Goal: Task Accomplishment & Management: Complete application form

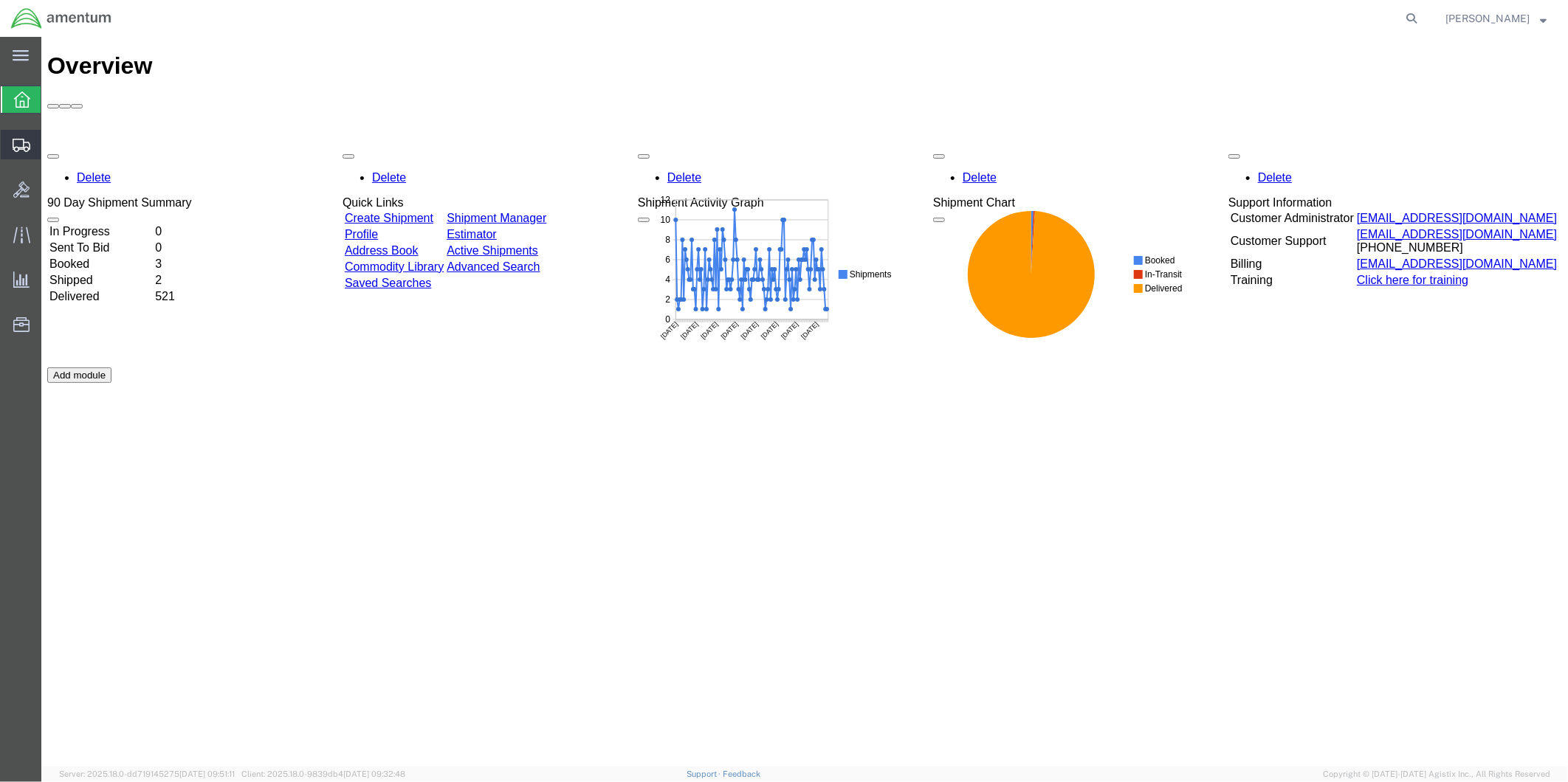
click at [0, 0] on span "Create from Template" at bounding box center [0, 0] width 0 height 0
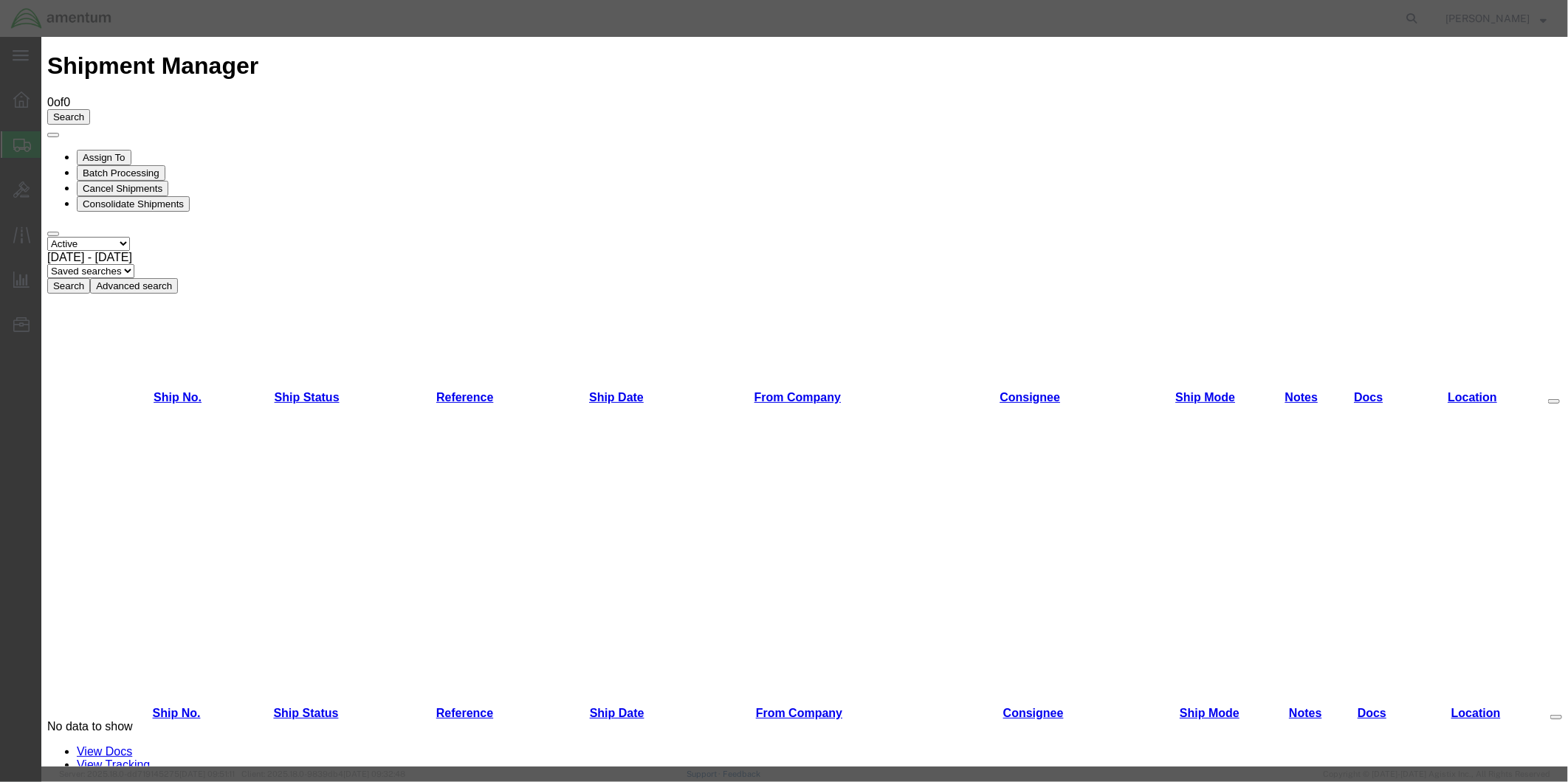
scroll to position [571, 0]
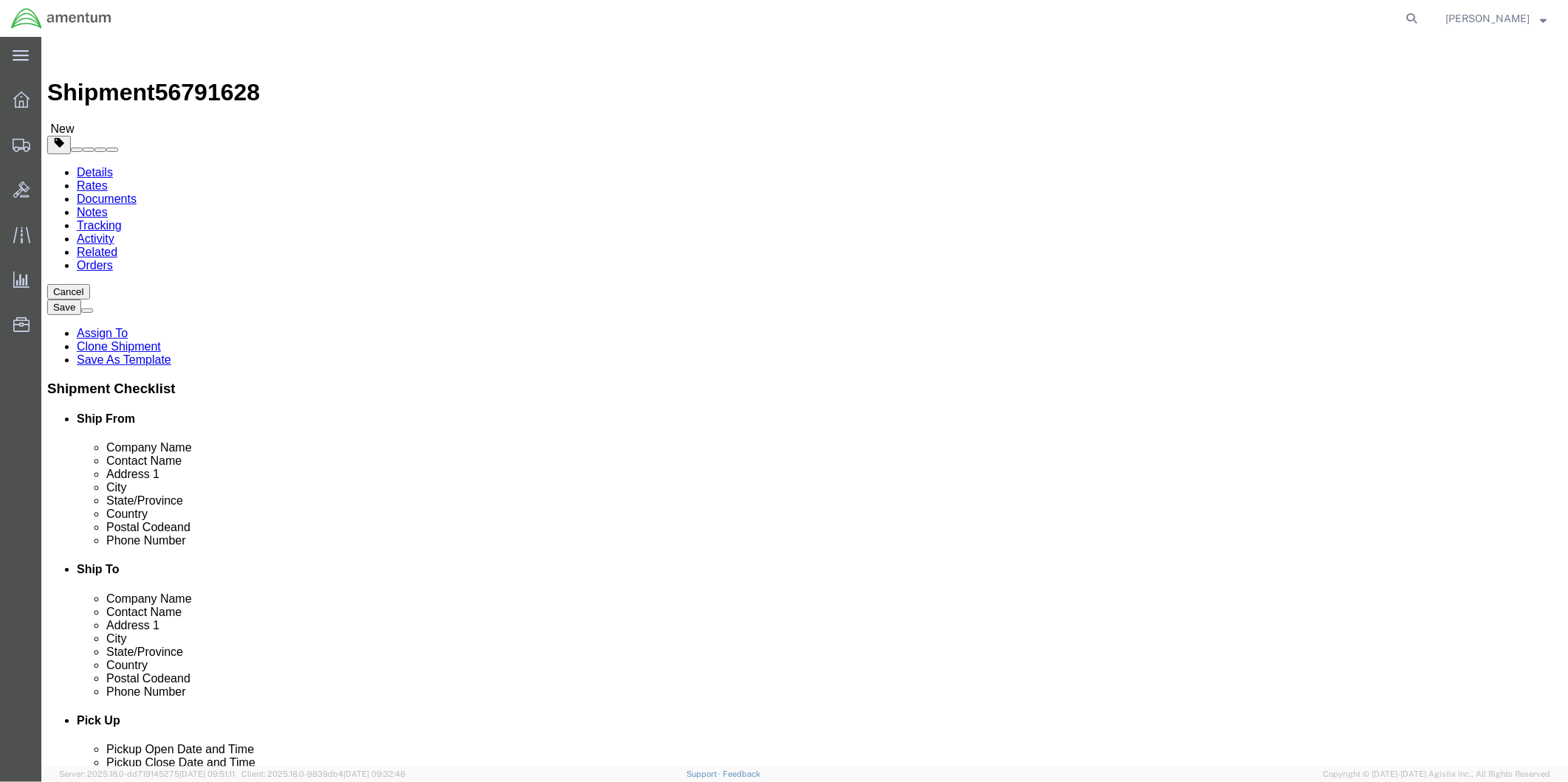
select select "49951"
select select "49945"
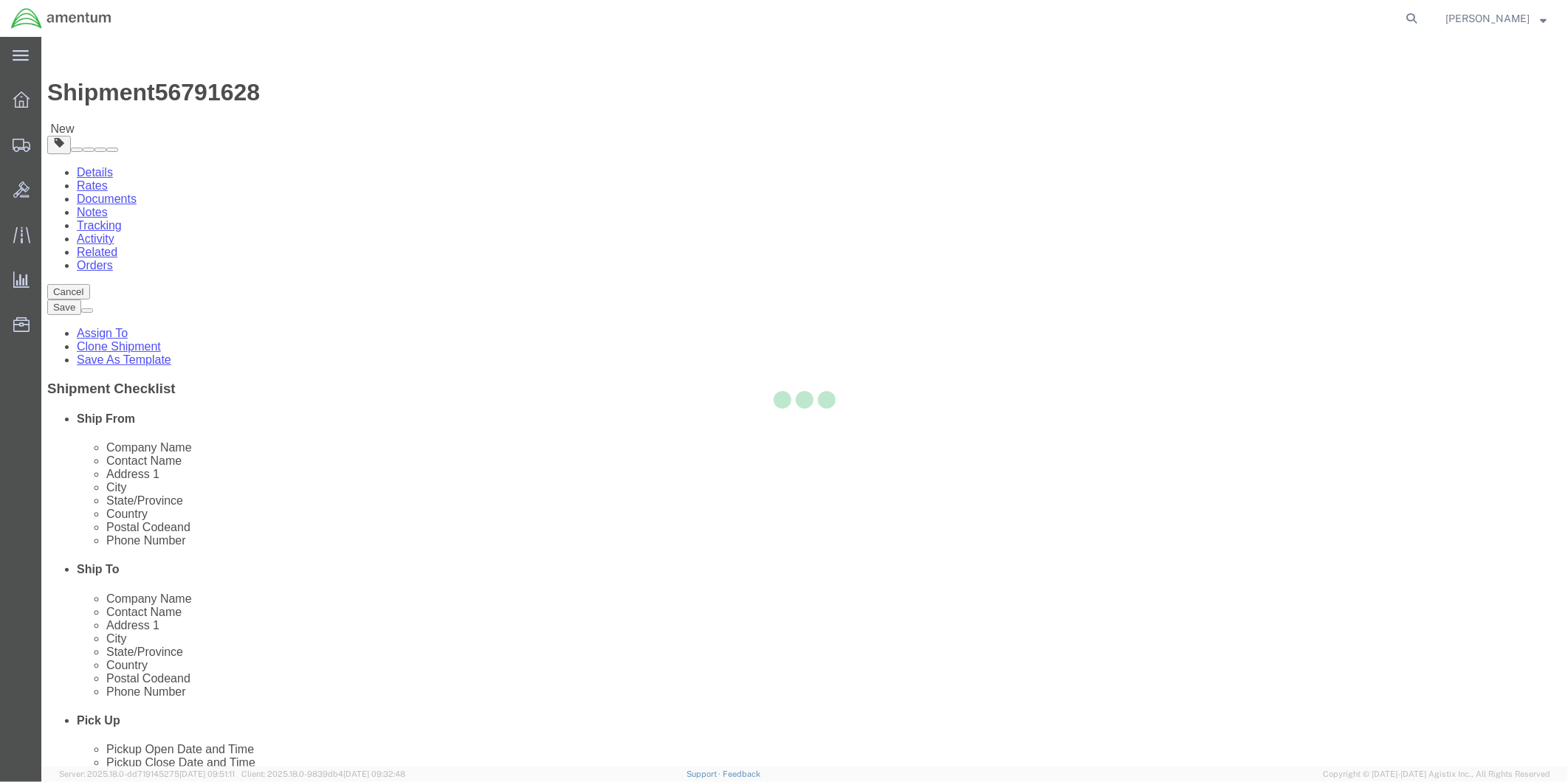
type input "Amentum Services, Inc"
type input "[PERSON_NAME]"
type input "[STREET_ADDRESS][PERSON_NAME]"
type input "Bldg. #2"
type input "San Antonio"
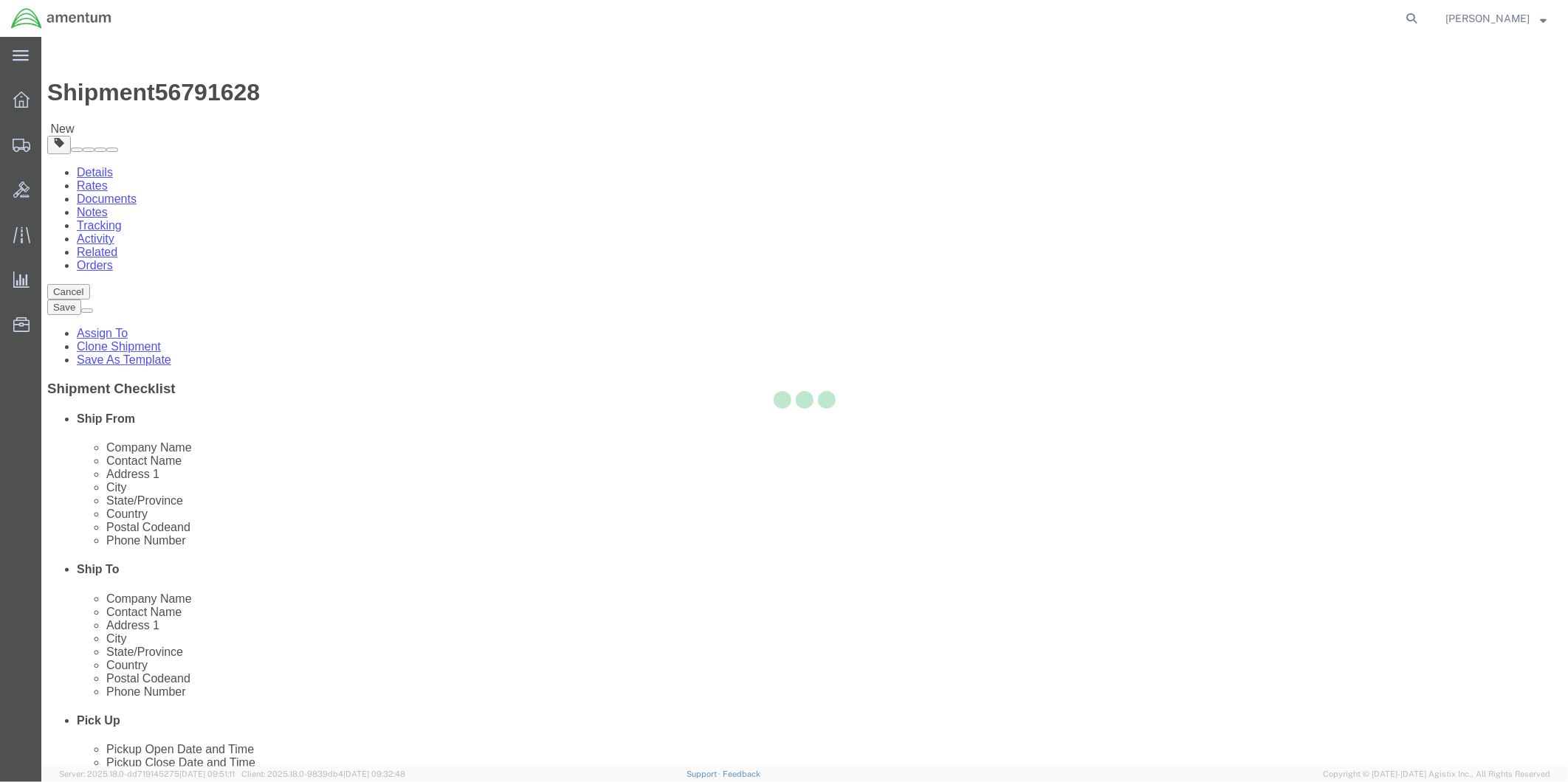
type input "78216"
type input "[PHONE_NUMBER]"
type input "[PERSON_NAME][EMAIL_ADDRESS][PERSON_NAME][DOMAIN_NAME]"
checkbox input "true"
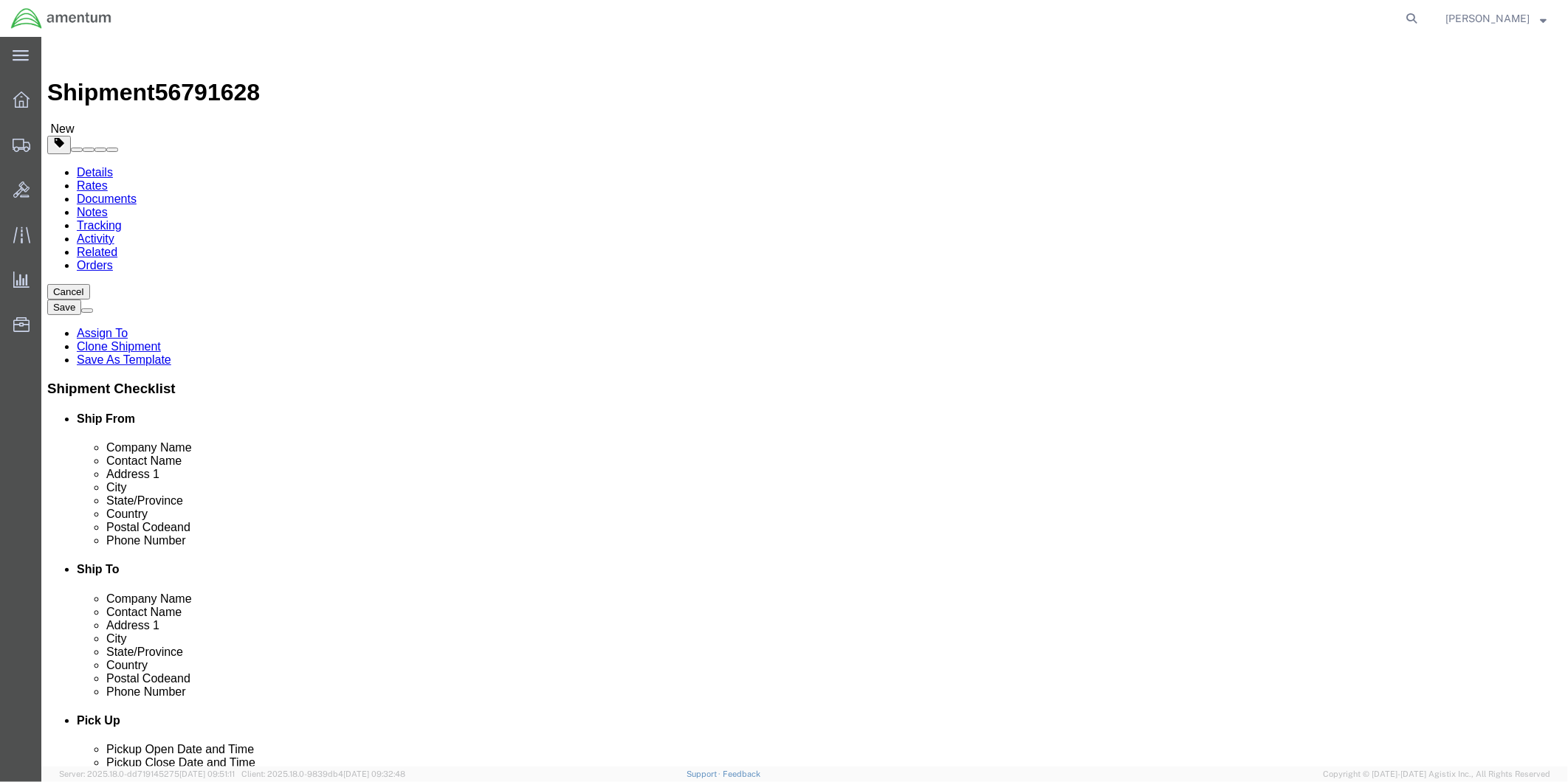
select select "[GEOGRAPHIC_DATA]"
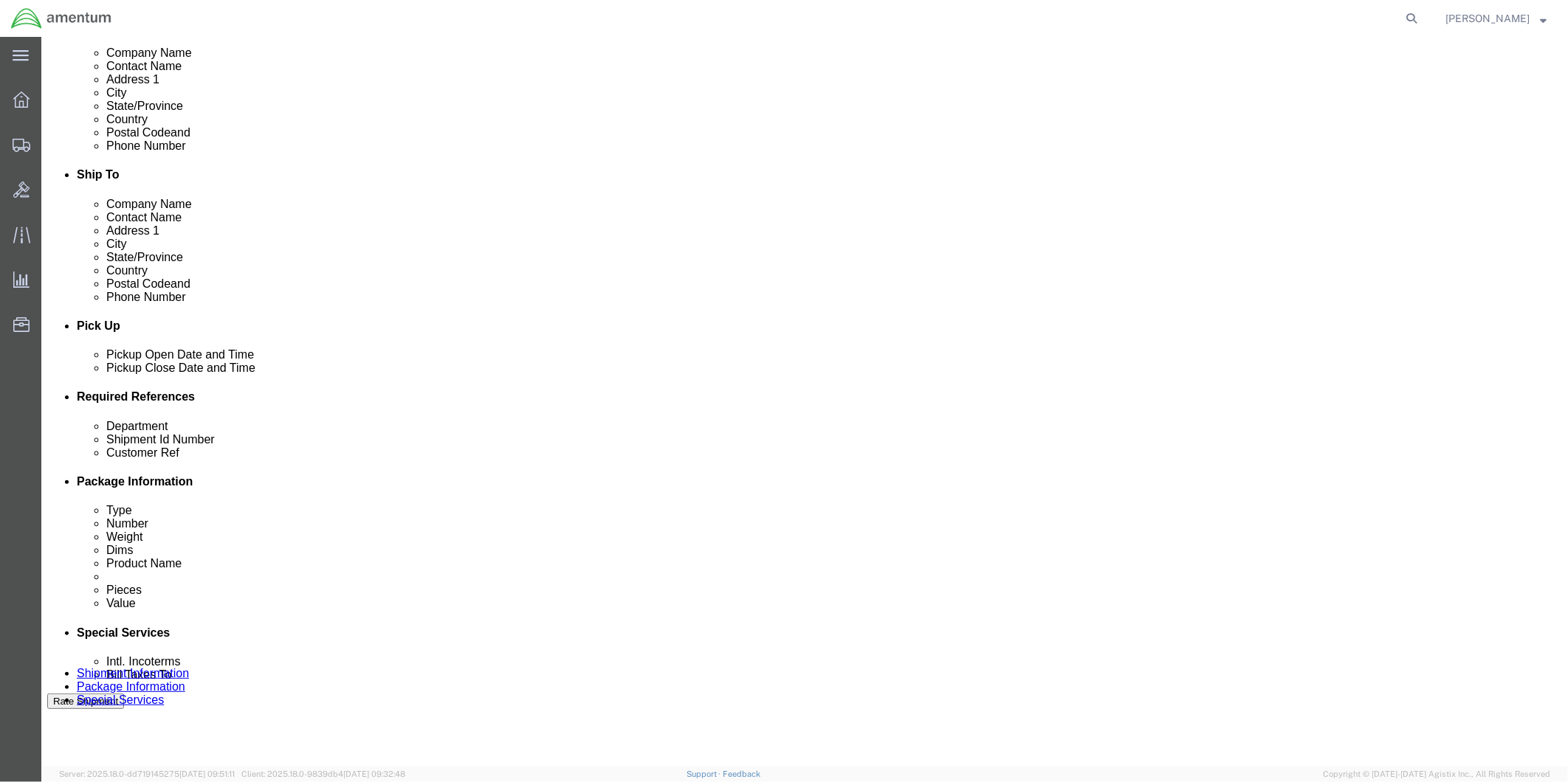
scroll to position [410, 0]
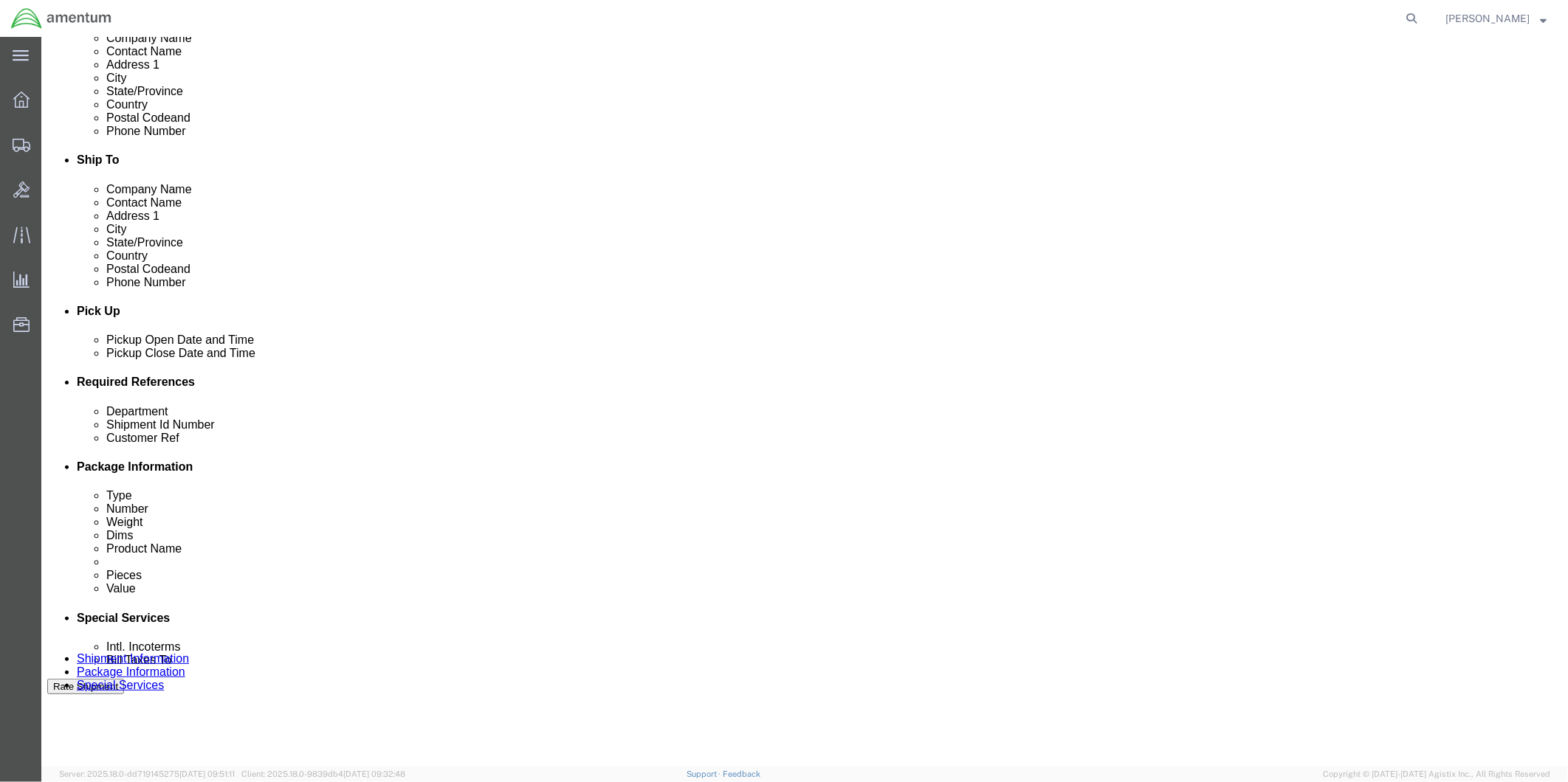
click div "[DATE] 9:00 AM"
type input "2:00 PM"
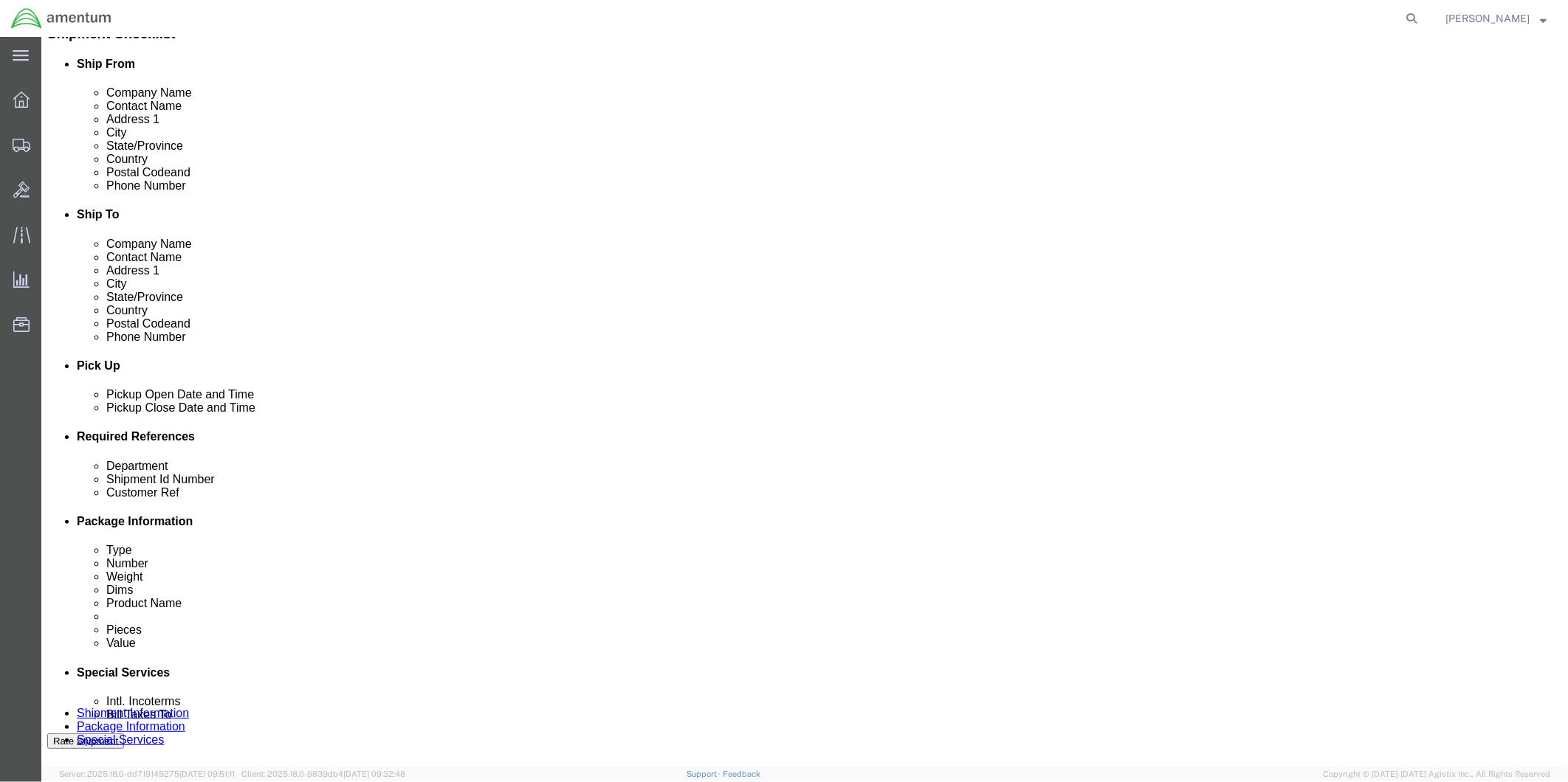
scroll to position [328, 0]
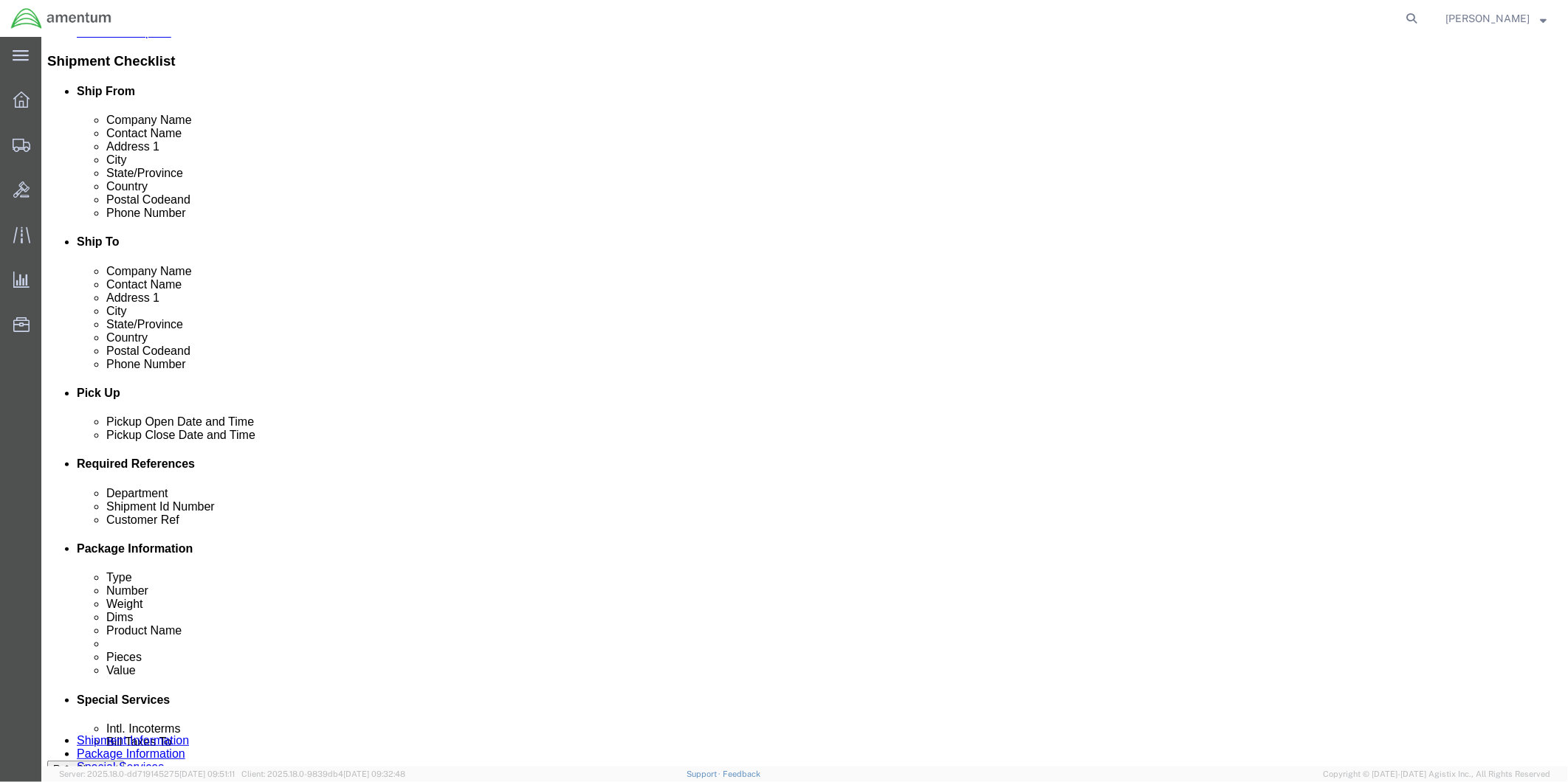
click button "Apply"
click div "[DATE] 5:30 PM"
type input "4:30 PM"
click button "Apply"
click div
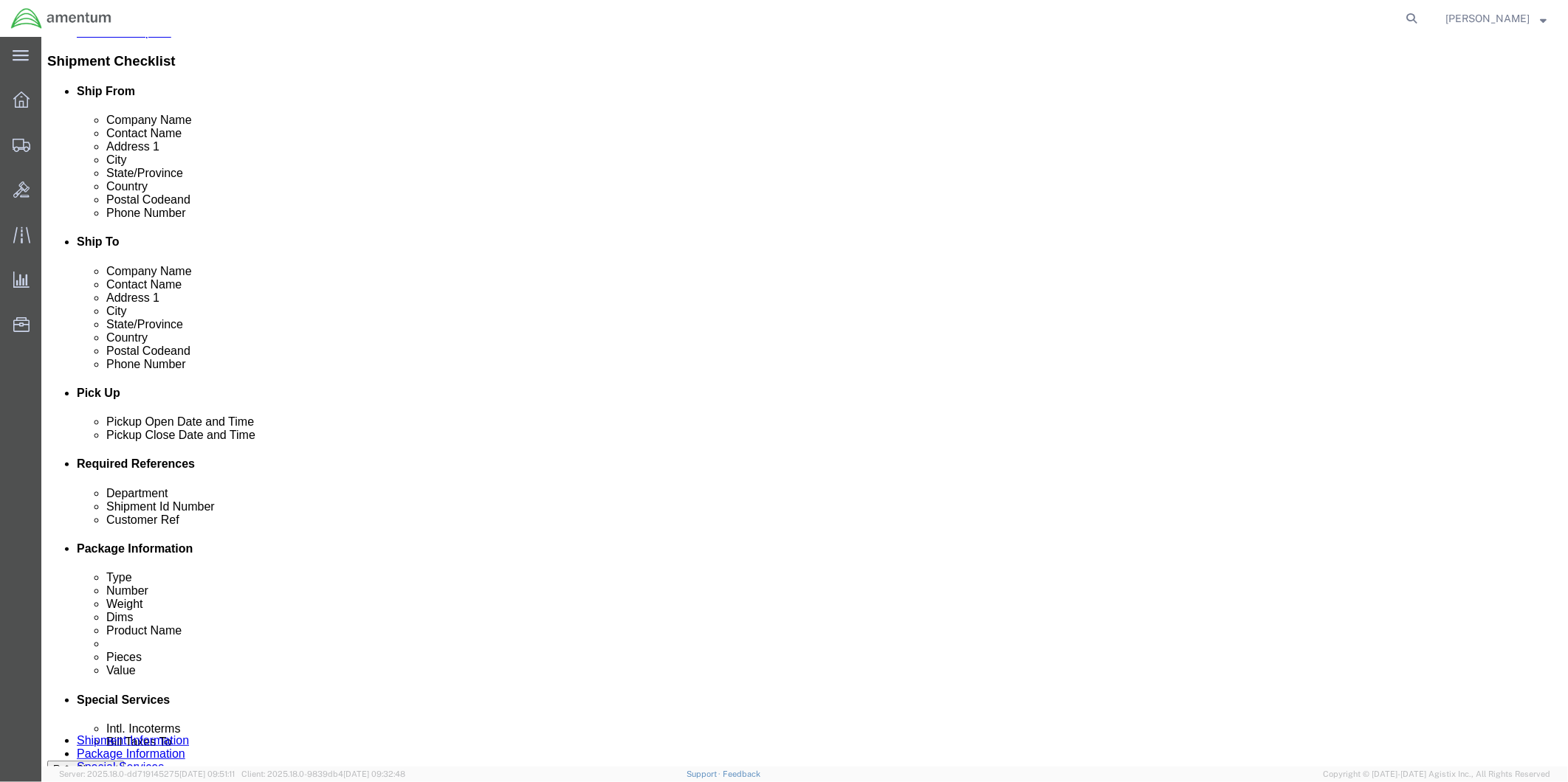
click input "6:30 PM"
type input "9:00 AM"
click button "Apply"
click div
type input "12:00 PM"
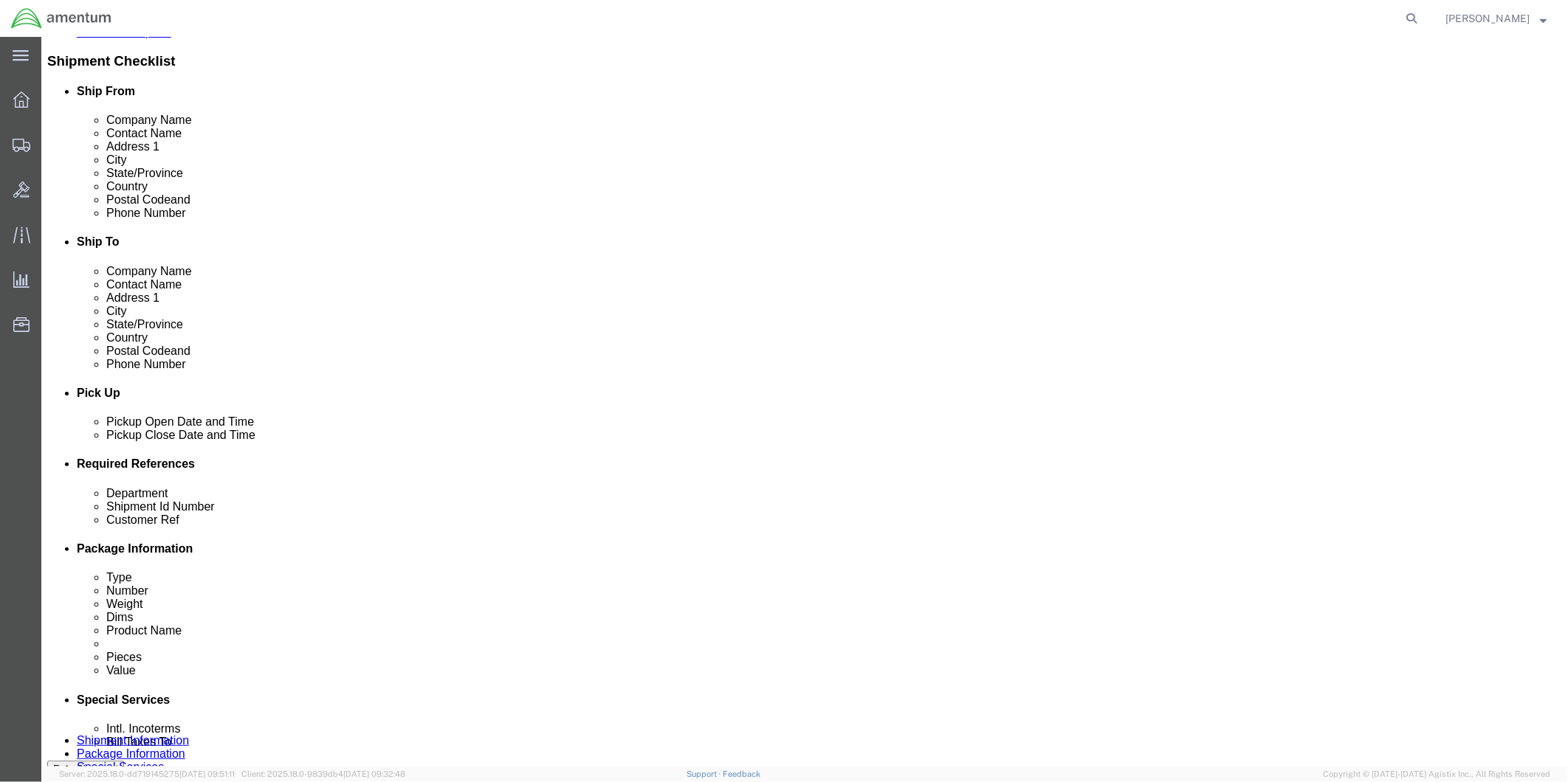
click button "Apply"
click input "text"
type input "8"
type input "96417"
click input "text"
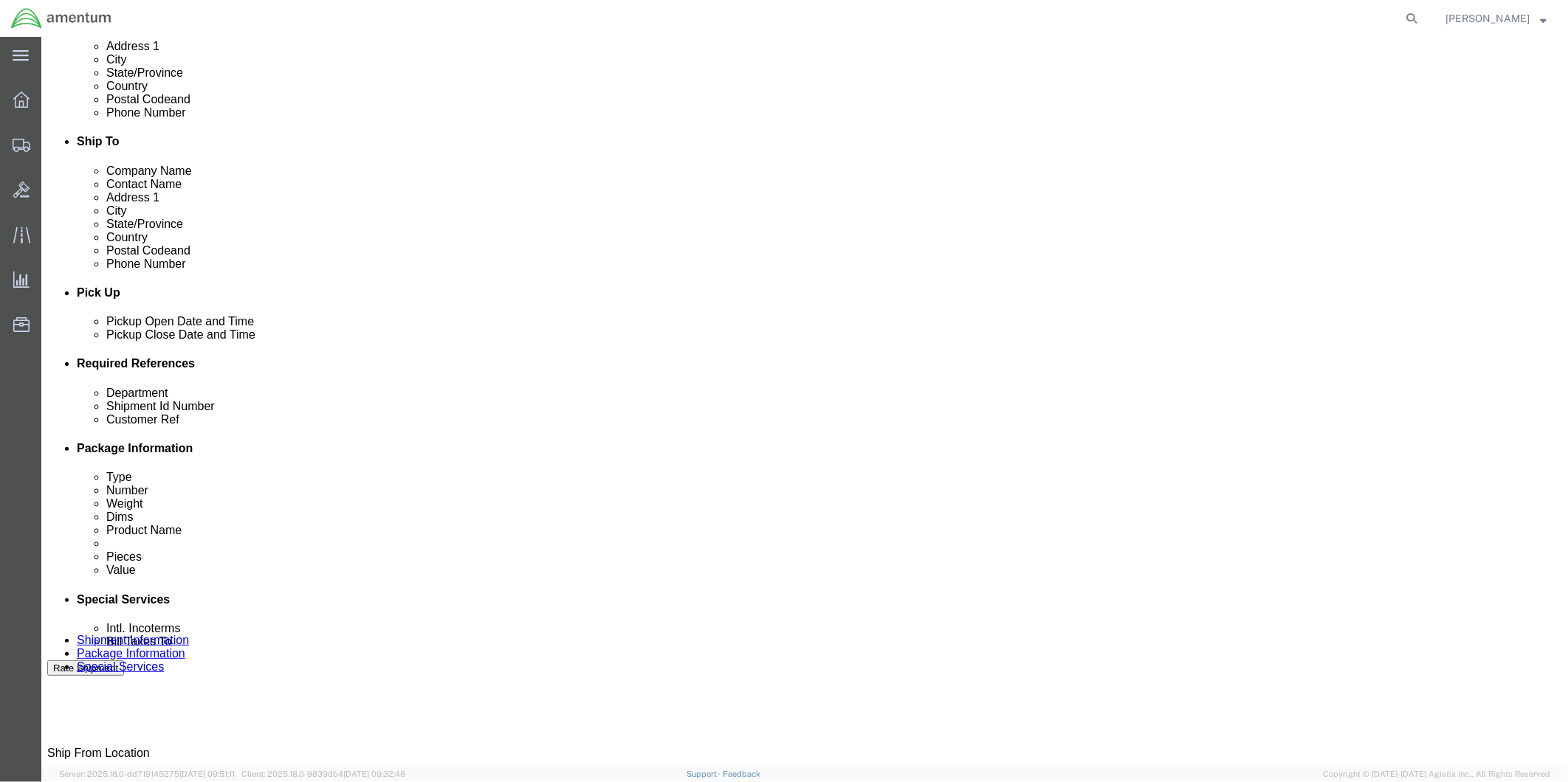
scroll to position [571, 0]
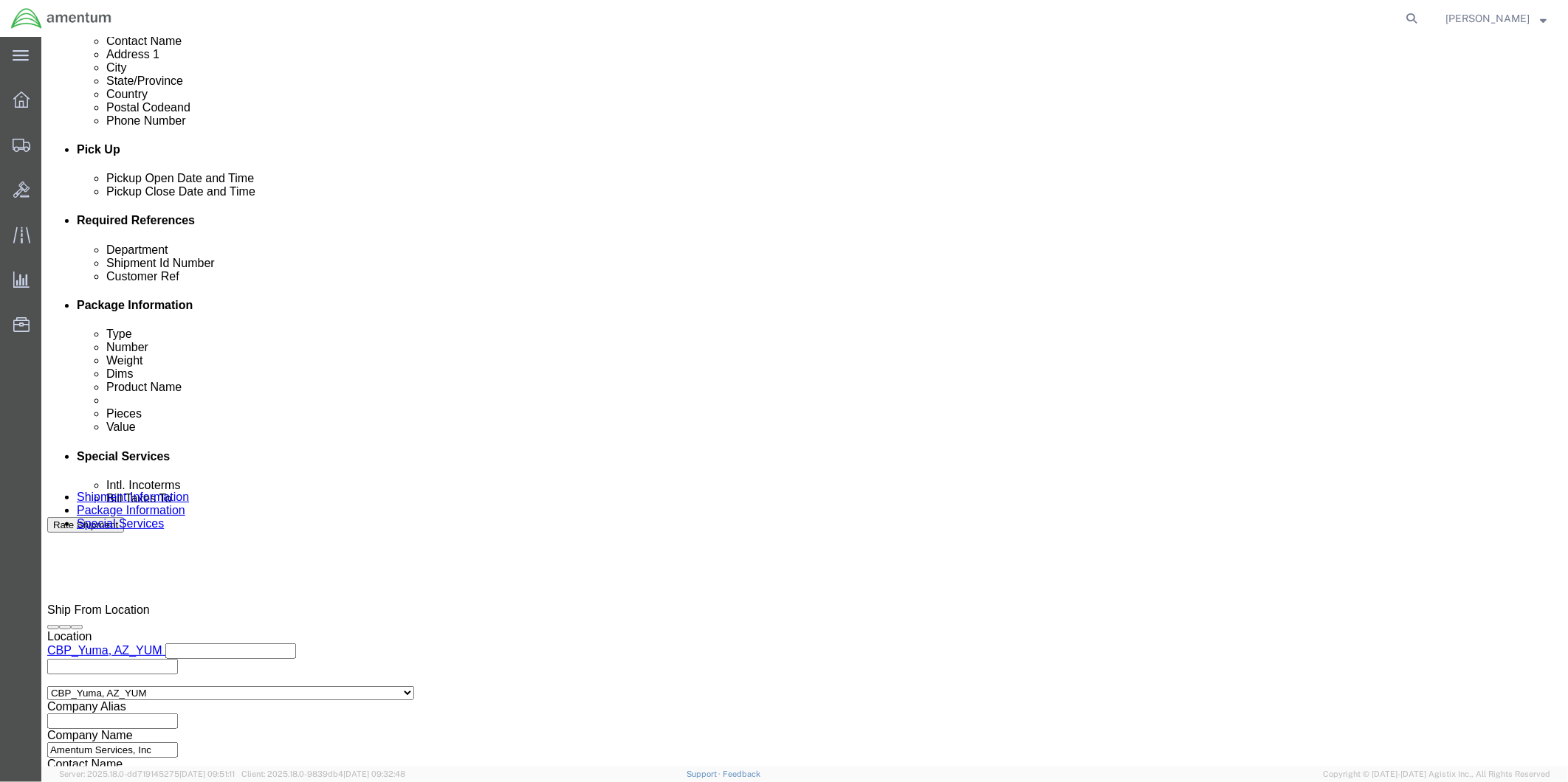
type input "96417"
click button "Continue"
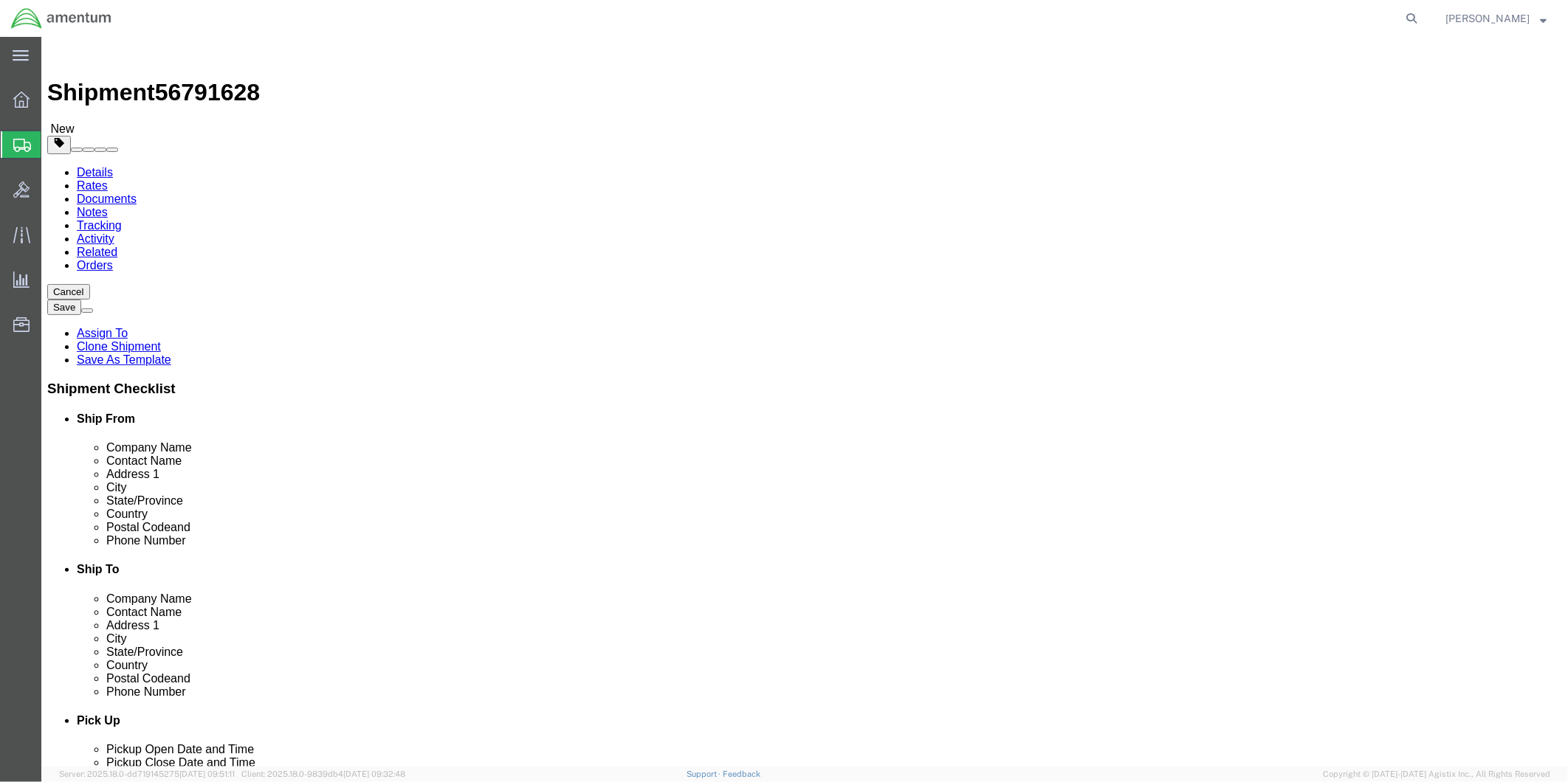
click select "Select BCK Boxes Bale(s) Basket(s) Bolt(s) Bottle(s) Buckets Bulk Bundle(s) Can…"
select select "ENV"
click select "Select BCK Boxes Bale(s) Basket(s) Bolt(s) Bottle(s) Buckets Bulk Bundle(s) Can…"
type input "9.50"
type input "12.50"
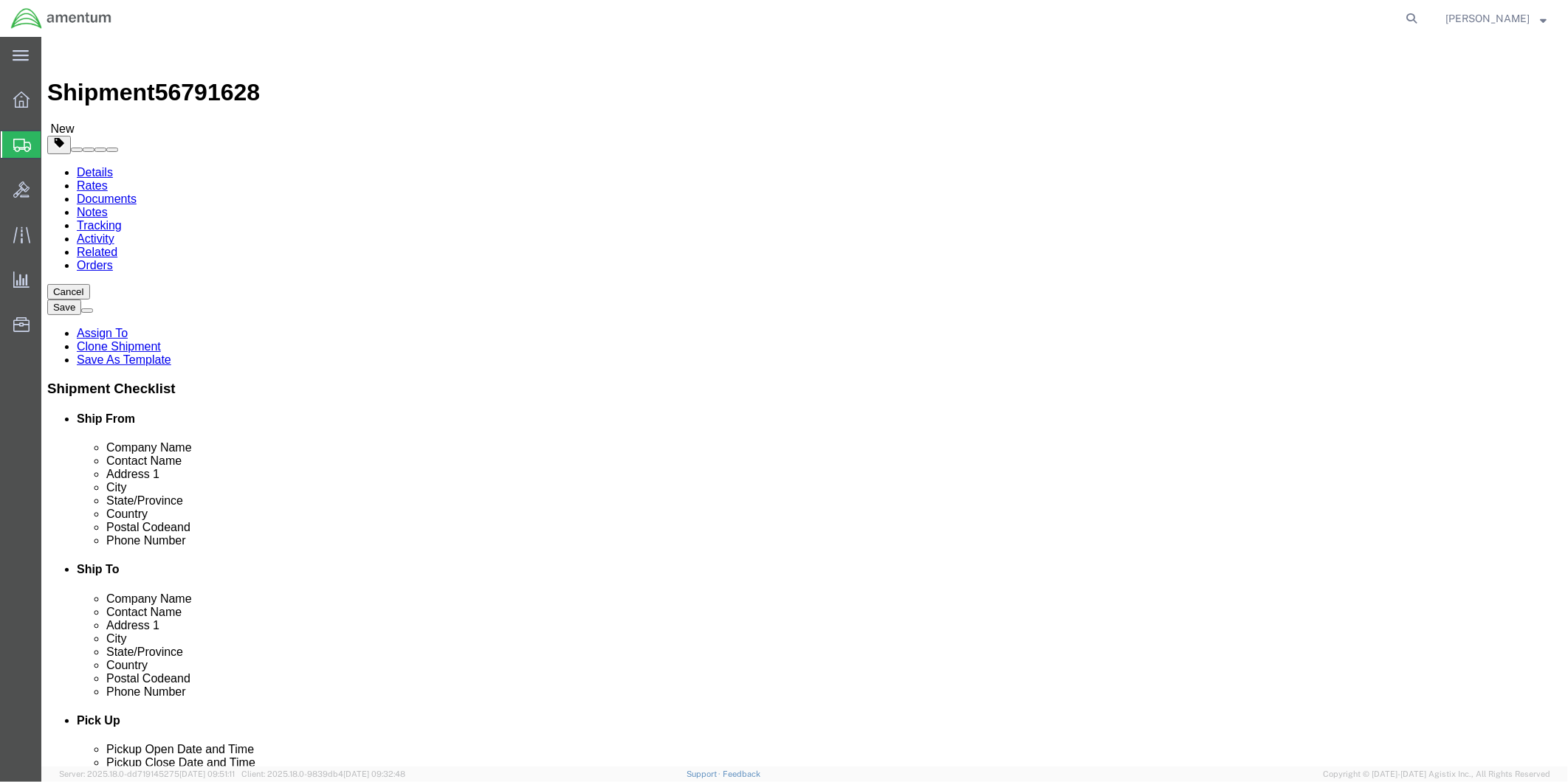
type input "0.25"
type input "1"
click span
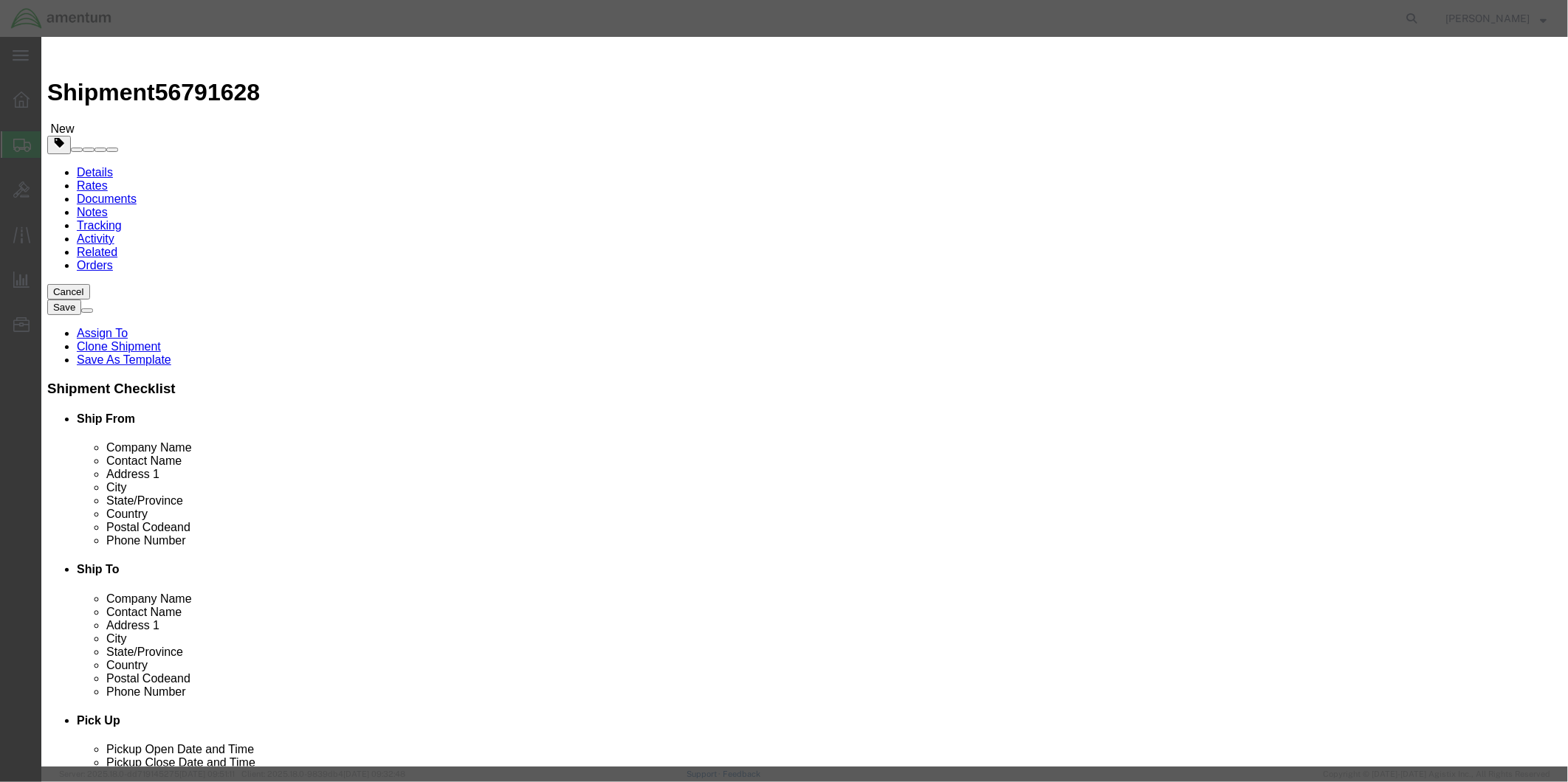
click input "text"
type input "BOLT"
click textarea
type textarea "BOLT"
drag, startPoint x: 534, startPoint y: 141, endPoint x: 500, endPoint y: 144, distance: 34.1
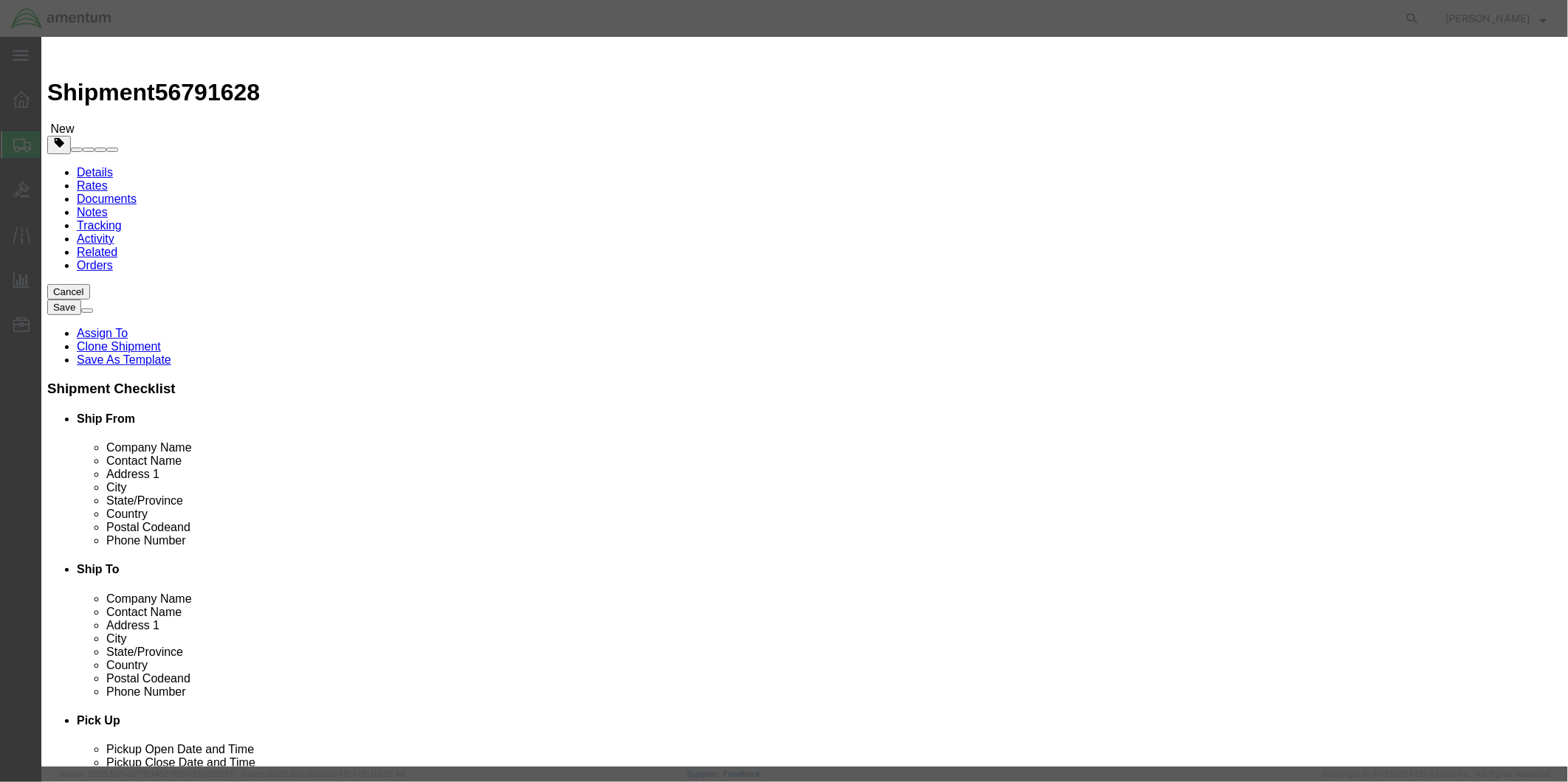
click div "0"
type input "1"
click input "text"
type input "22.88"
select select "USD"
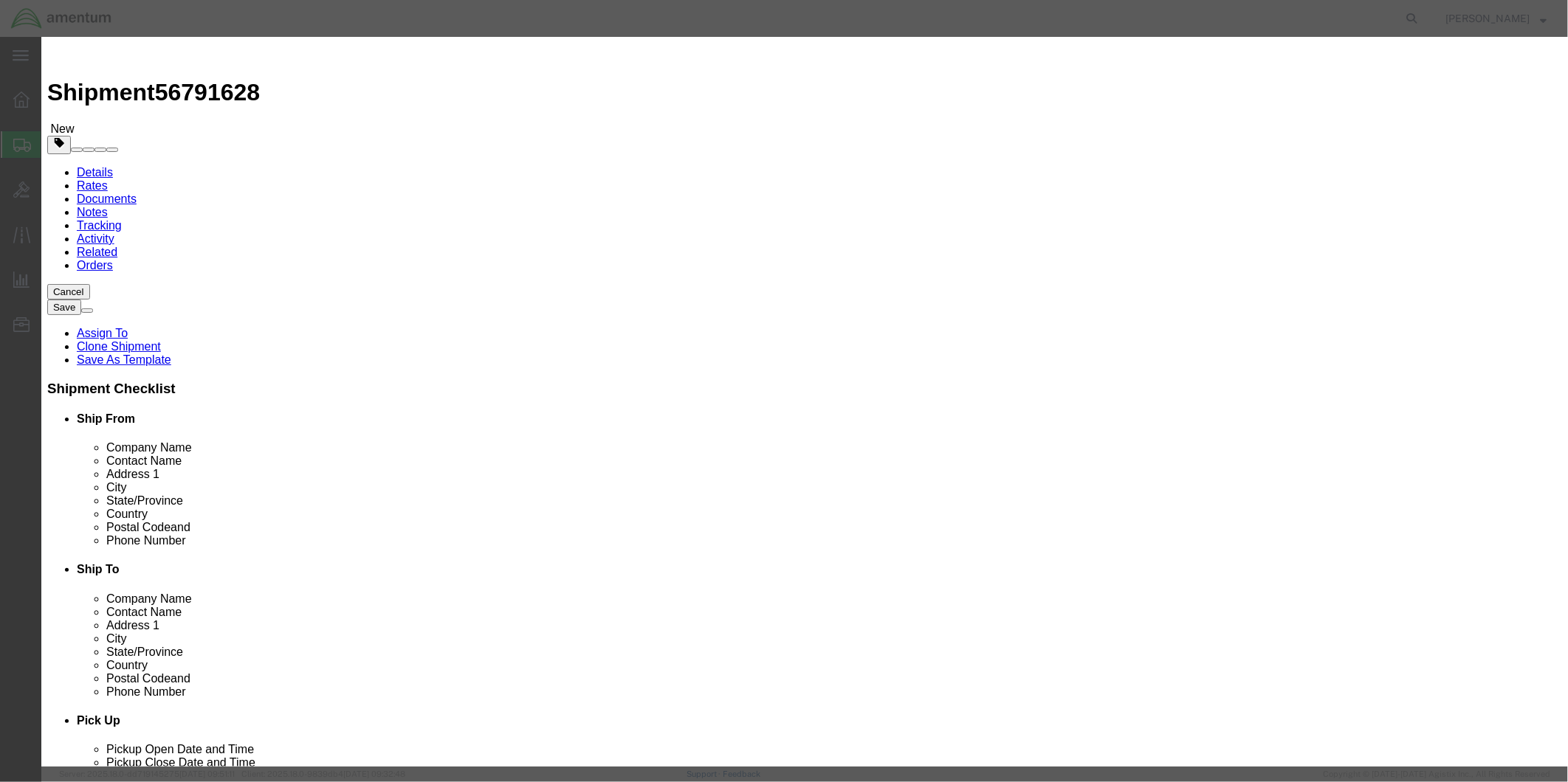
click button "Save & Close"
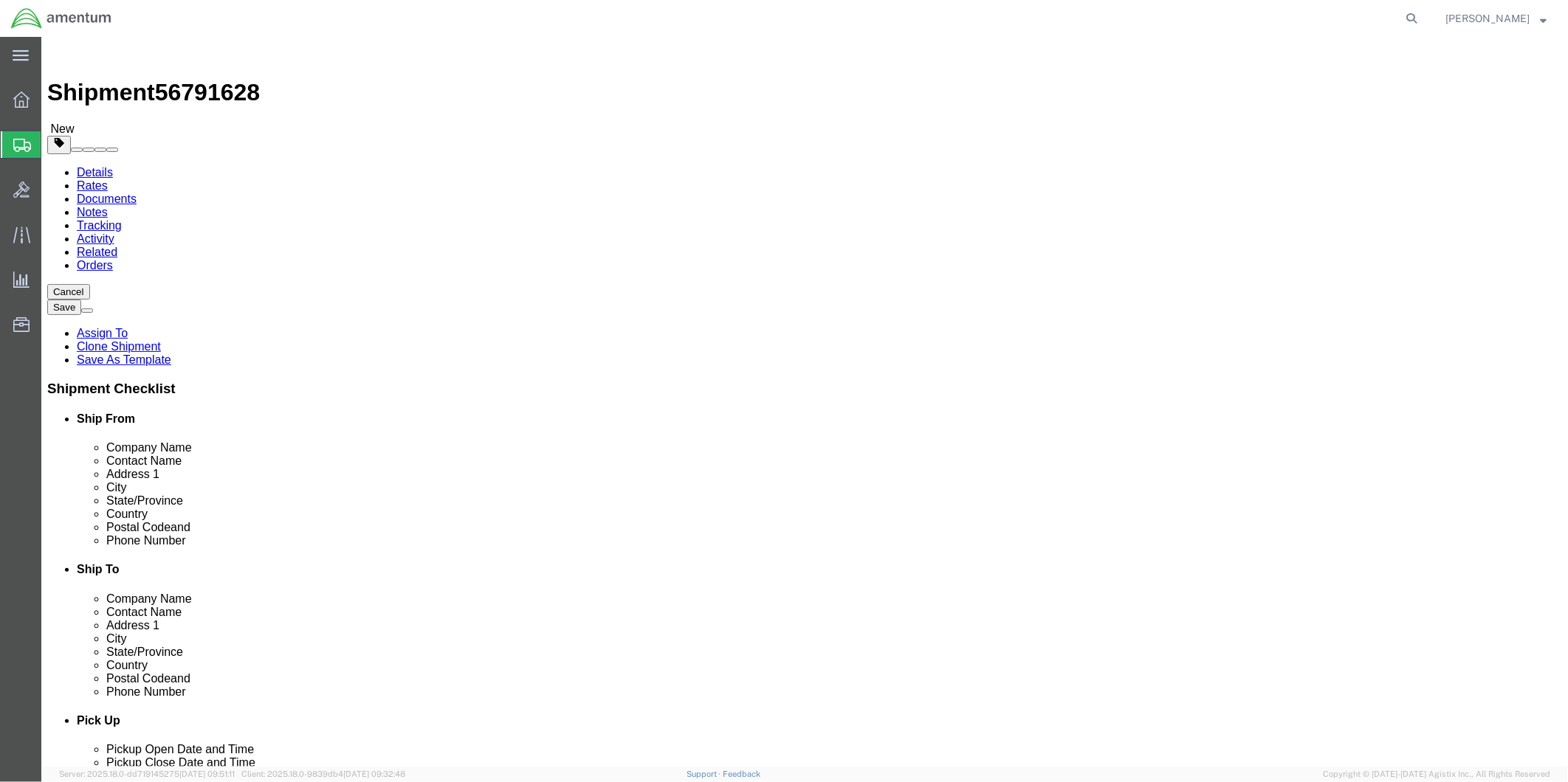
click button "Rate Shipment"
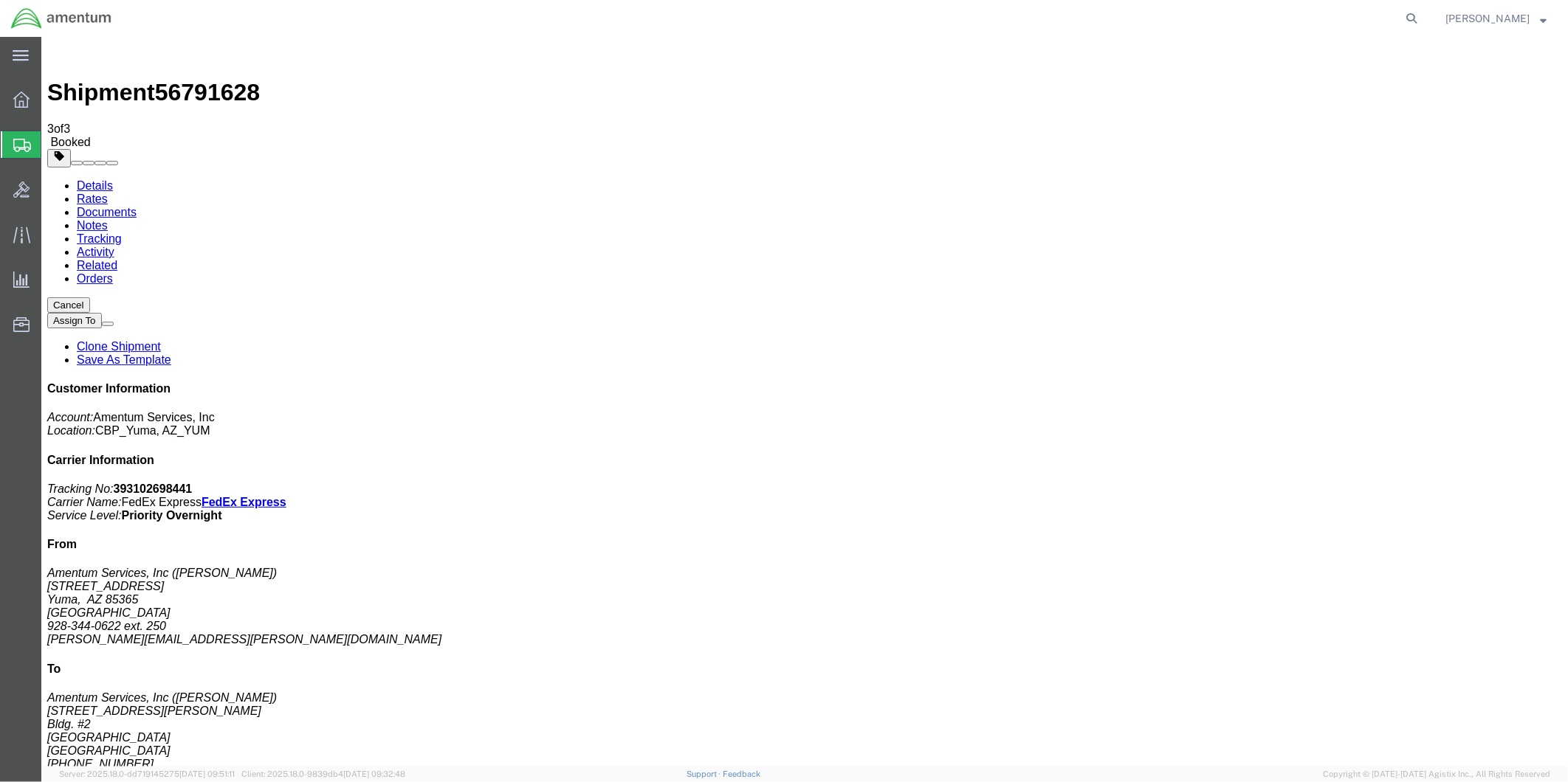
drag, startPoint x: 784, startPoint y: 229, endPoint x: 736, endPoint y: 292, distance: 79.2
drag, startPoint x: 741, startPoint y: 260, endPoint x: 606, endPoint y: 261, distance: 135.0
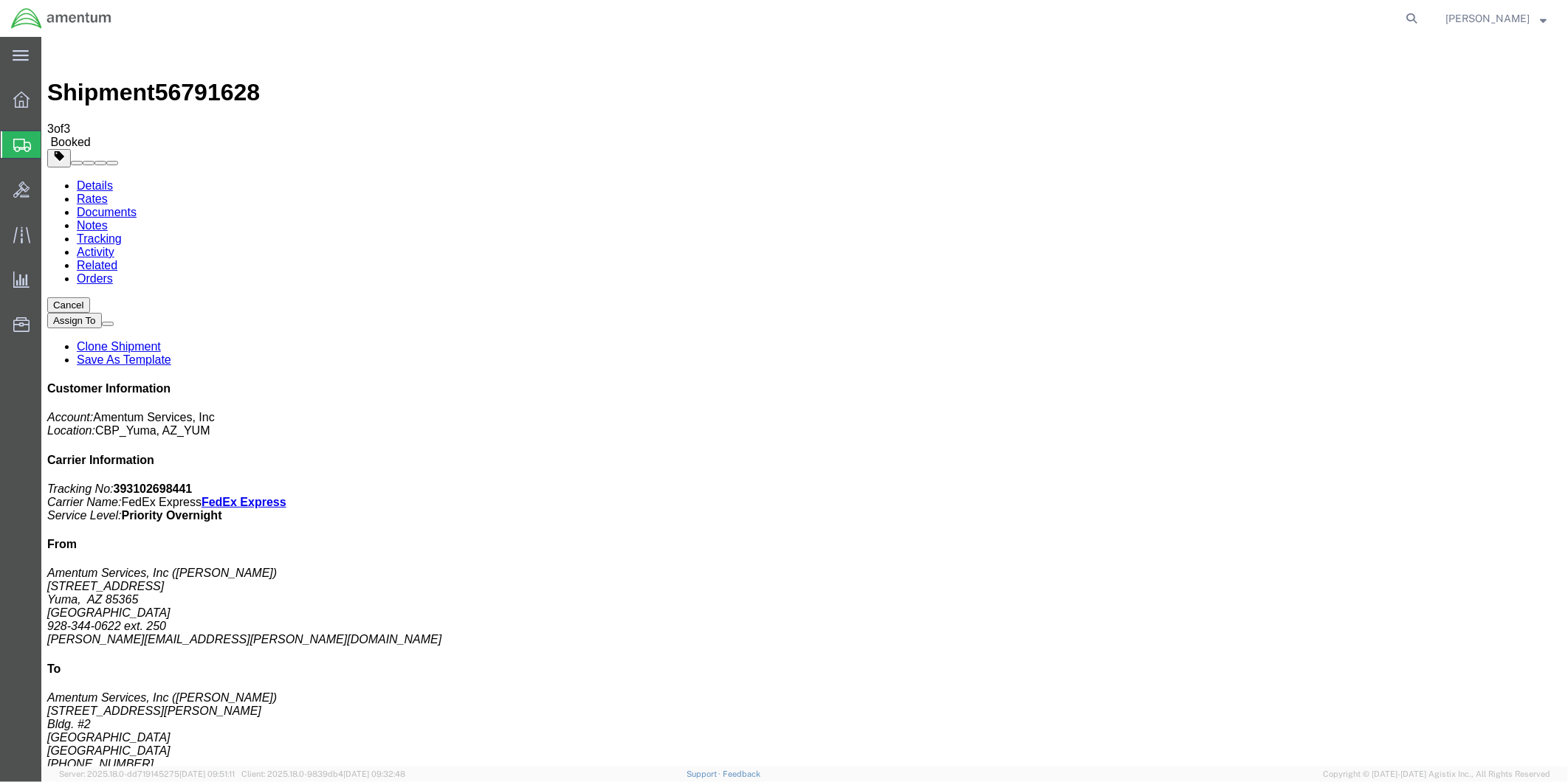
copy td "Tracking No.: 393102698441"
click at [94, 178] on link "Details" at bounding box center [94, 184] width 36 height 13
click link "Schedule pickup request"
drag, startPoint x: 1247, startPoint y: 189, endPoint x: 1413, endPoint y: 217, distance: 168.3
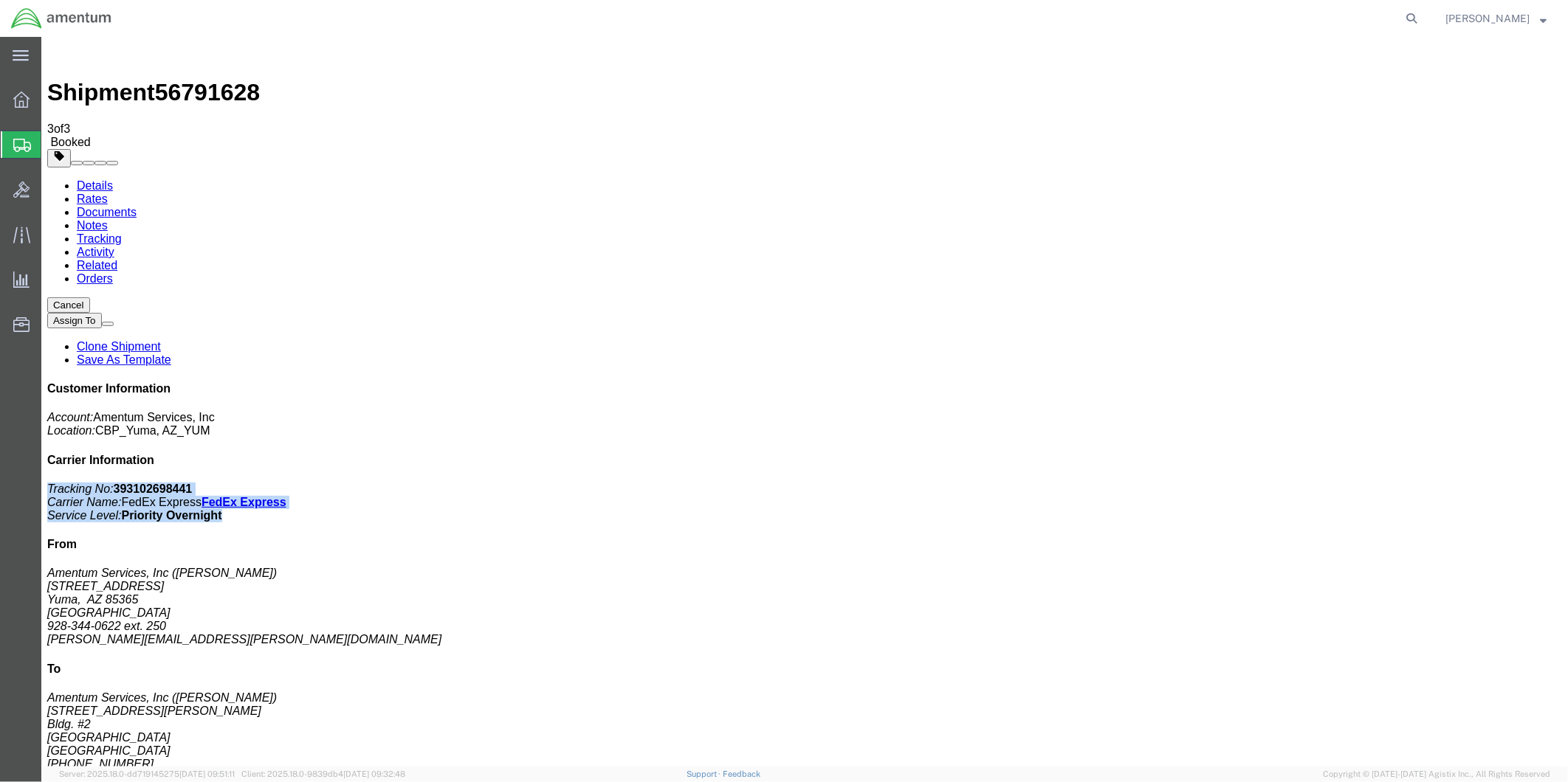
click div "Customer Information Account: Amentum Services, Inc Location: CBP_Yuma, [GEOGRA…"
drag, startPoint x: 1413, startPoint y: 217, endPoint x: 1342, endPoint y: 207, distance: 71.7
copy p "Tracking No: 393102698441 Carrier Name: FedEx Express FedEx Express Service Lev…"
